Goal: Task Accomplishment & Management: Manage account settings

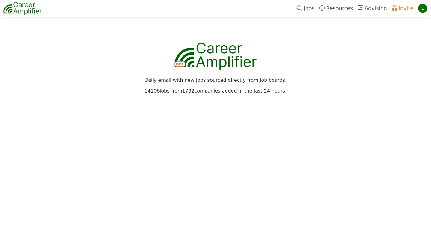
click at [313, 8] on link "Jobs" at bounding box center [306, 8] width 22 height 14
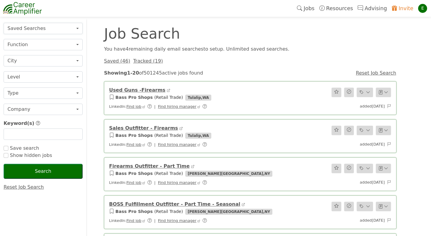
click at [80, 26] on button "Saved Searches" at bounding box center [43, 28] width 79 height 11
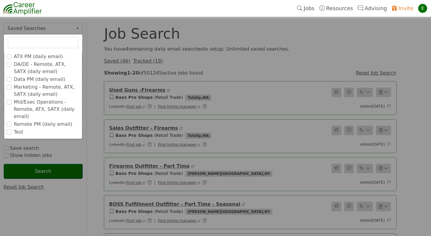
click at [25, 55] on label "ATX PM (daily email)" at bounding box center [38, 56] width 49 height 7
click at [0, 0] on input "ATX PM (daily email)" at bounding box center [0, 0] width 0 height 0
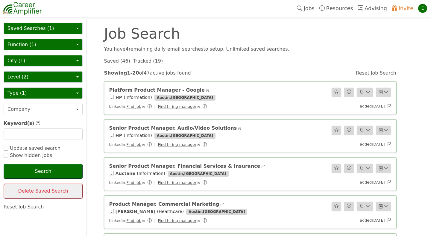
click at [74, 28] on button "Saved Searches (1)" at bounding box center [43, 28] width 79 height 11
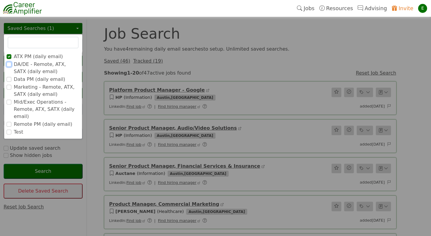
click at [8, 64] on input "DA/DE - Remote, ATX, SATX (daily email)" at bounding box center [9, 64] width 5 height 5
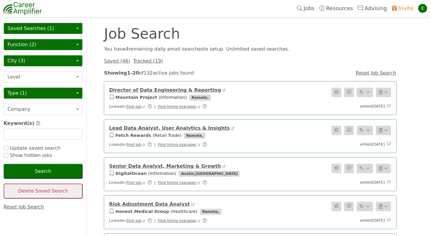
click at [60, 27] on button "Saved Searches (1)" at bounding box center [43, 28] width 79 height 11
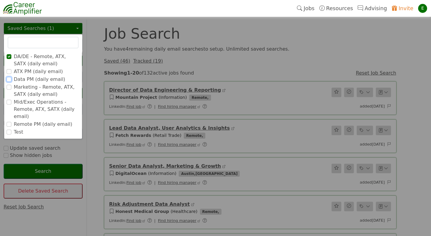
click at [8, 81] on input "Data PM (daily email)" at bounding box center [9, 79] width 5 height 5
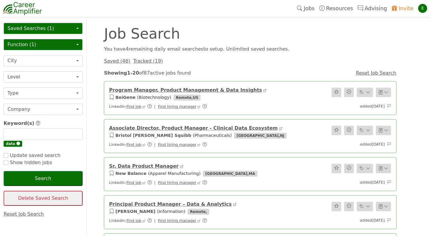
click at [60, 28] on button "Saved Searches (1)" at bounding box center [43, 28] width 79 height 11
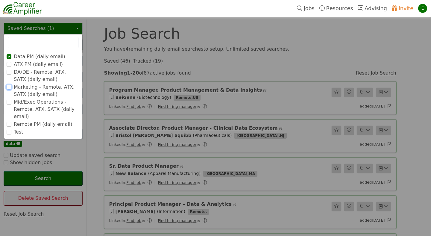
click at [9, 86] on input "Marketing - Remote, ATX, SATX (daily email)" at bounding box center [9, 87] width 5 height 5
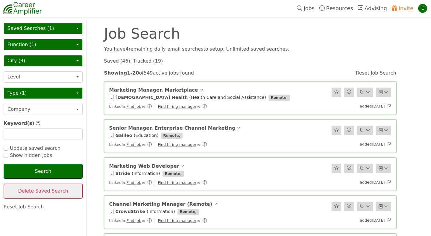
click at [66, 26] on button "Saved Searches (1)" at bounding box center [43, 28] width 79 height 11
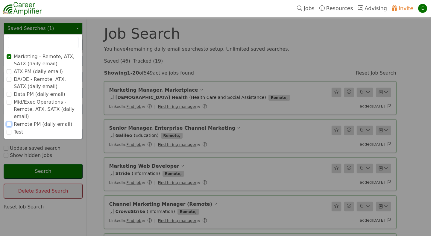
click at [8, 124] on input "Remote PM (daily email)" at bounding box center [9, 124] width 5 height 5
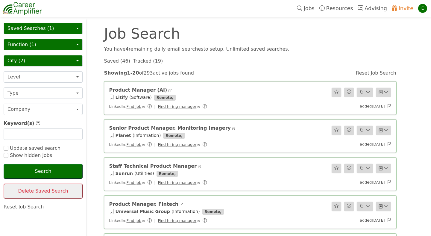
click at [373, 74] on link "Reset Job Search" at bounding box center [376, 73] width 40 height 6
